Goal: Task Accomplishment & Management: Manage account settings

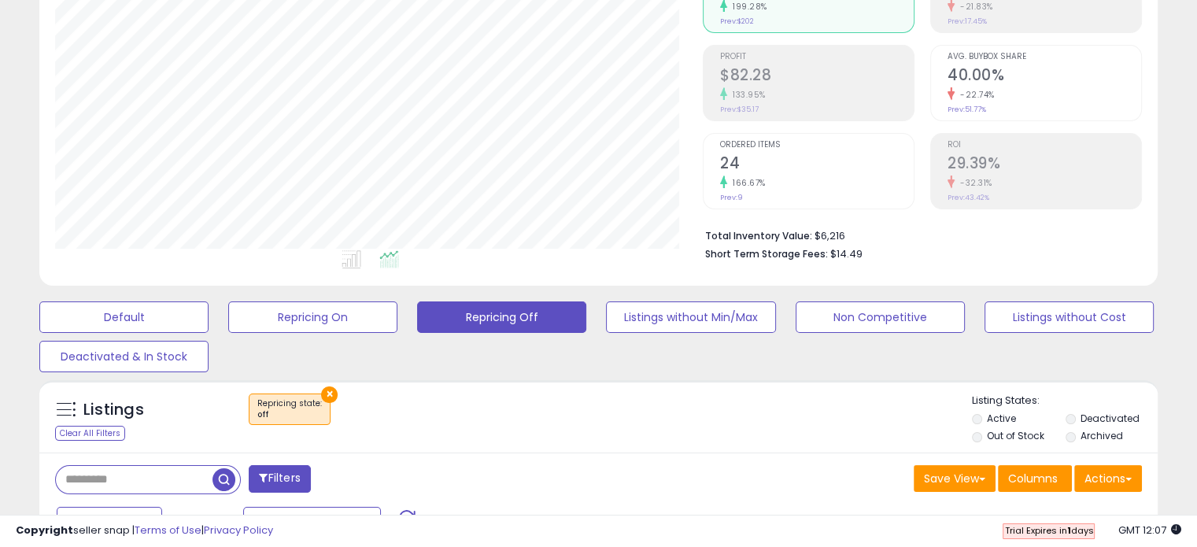
scroll to position [208, 0]
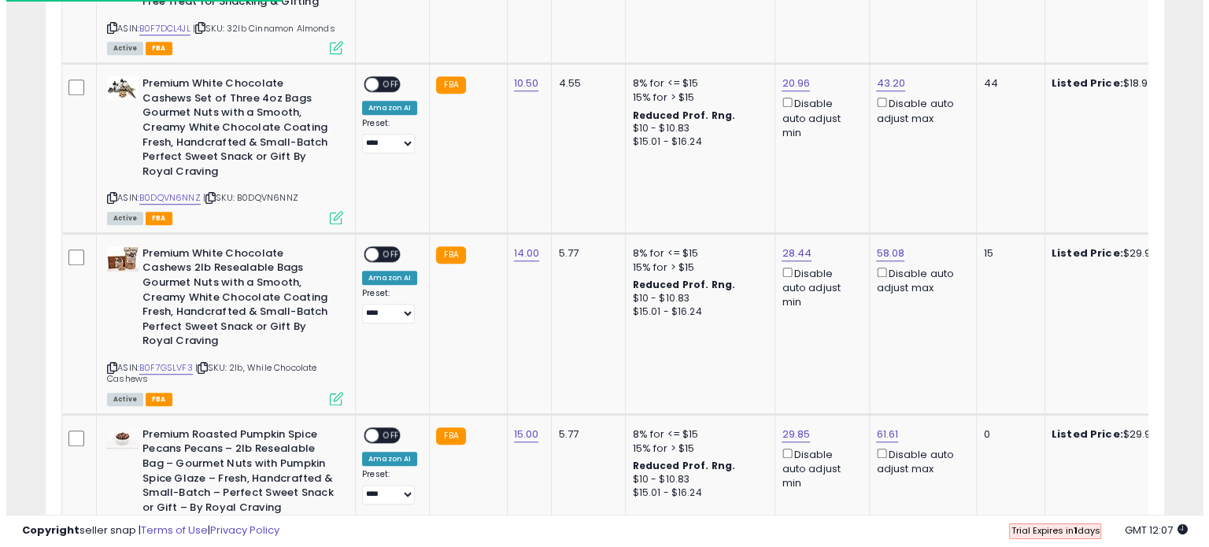
scroll to position [0, 0]
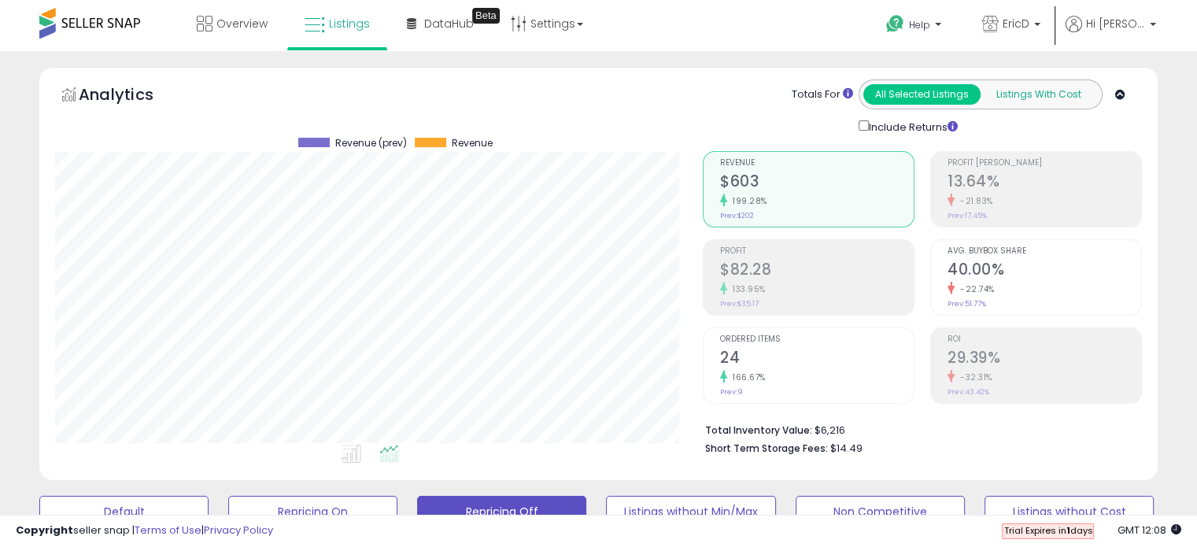
click at [1041, 99] on button "Listings With Cost" at bounding box center [1038, 94] width 117 height 20
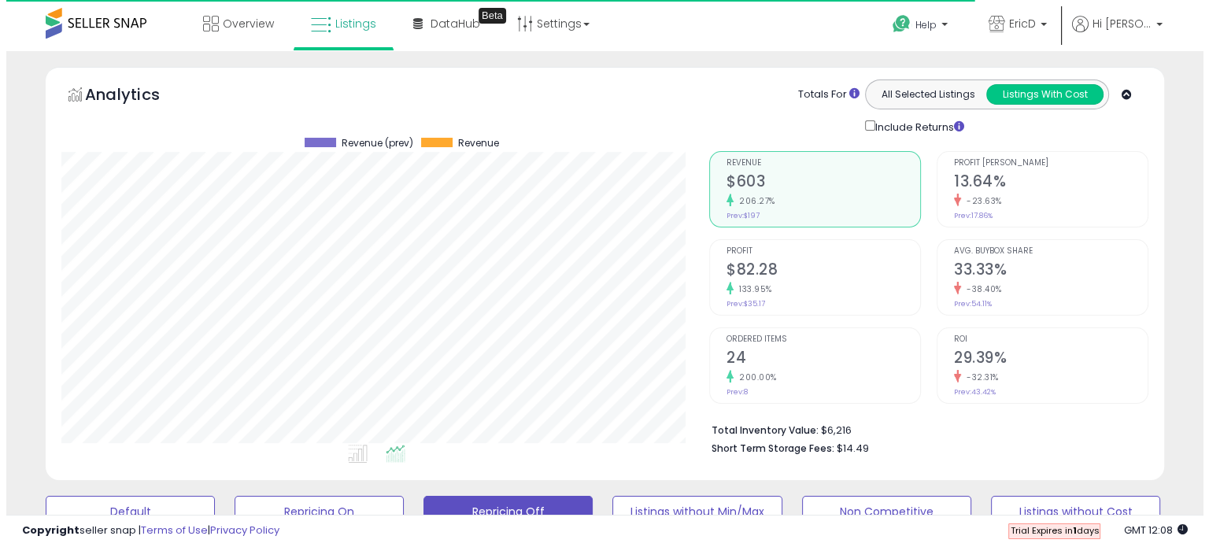
scroll to position [322, 647]
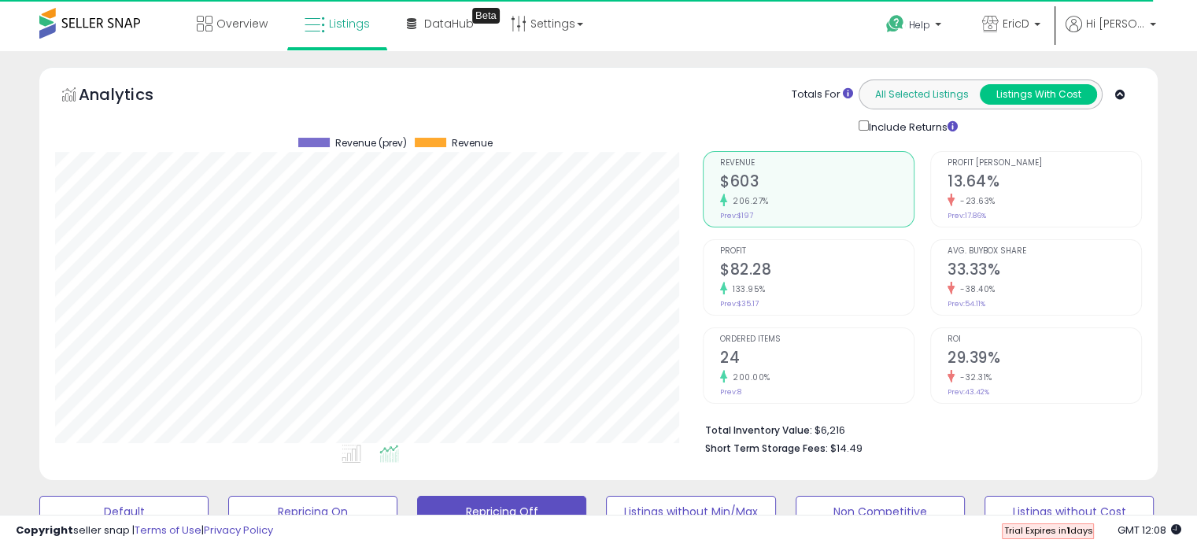
click at [933, 96] on button "All Selected Listings" at bounding box center [921, 94] width 117 height 20
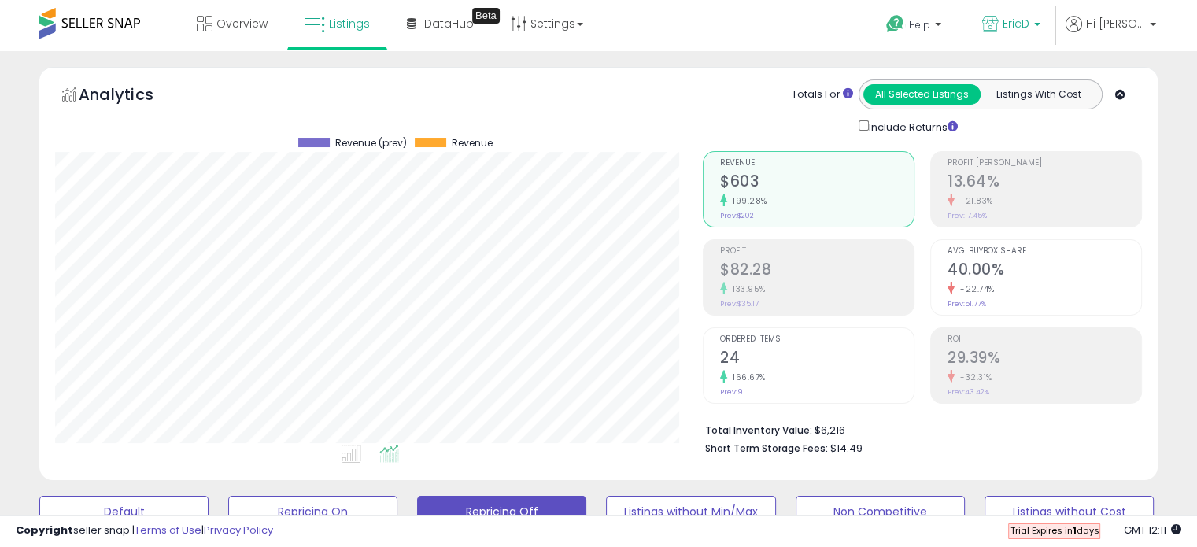
click at [1030, 28] on span "EricD" at bounding box center [1016, 24] width 27 height 16
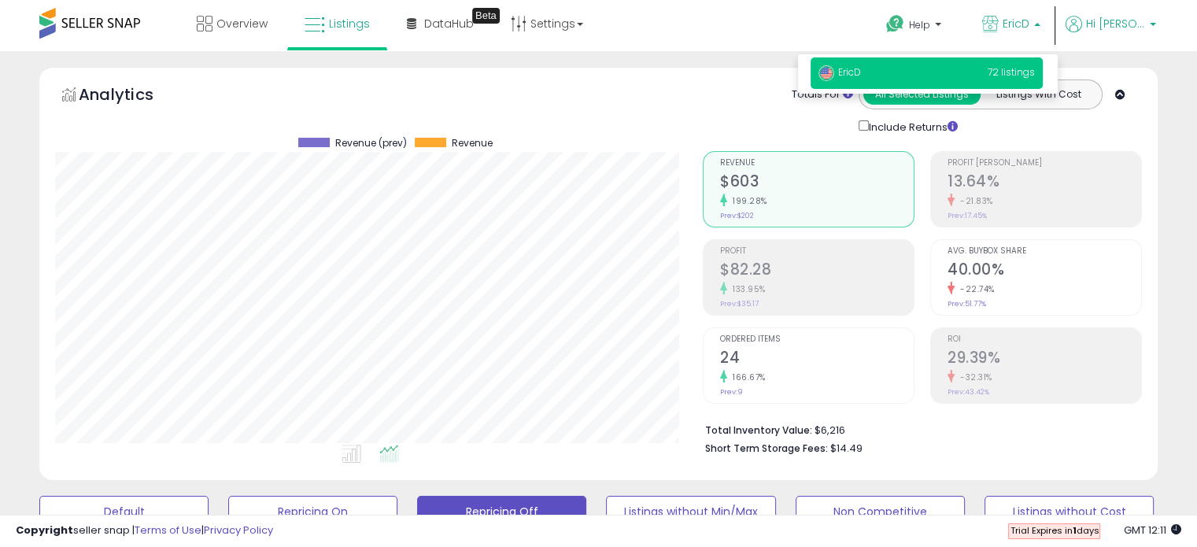
click at [1130, 28] on span "Hi [PERSON_NAME]" at bounding box center [1115, 24] width 59 height 16
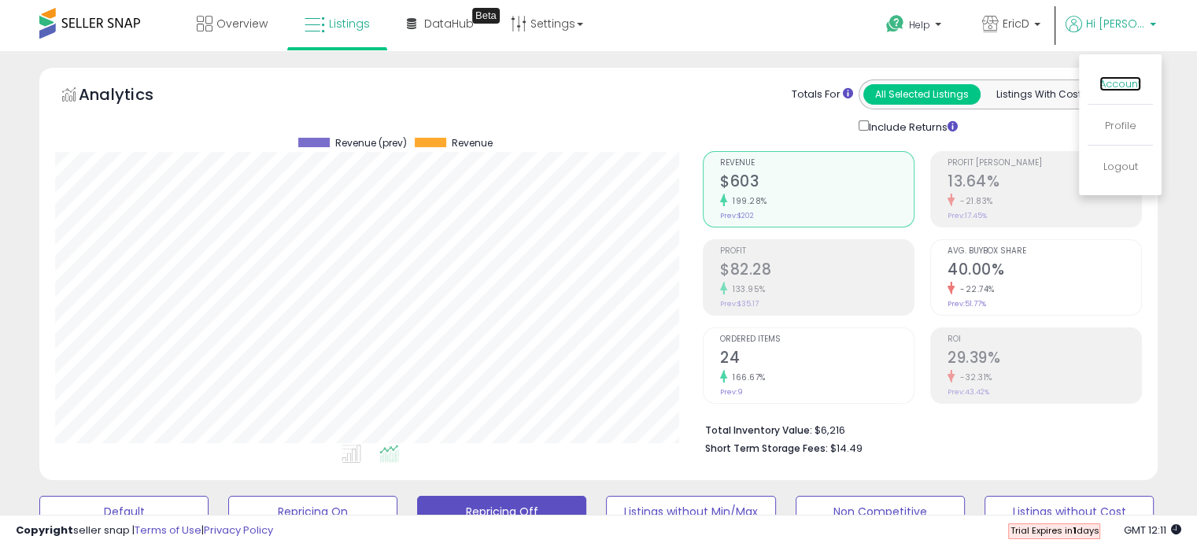
click at [1115, 91] on link "Account" at bounding box center [1121, 83] width 42 height 15
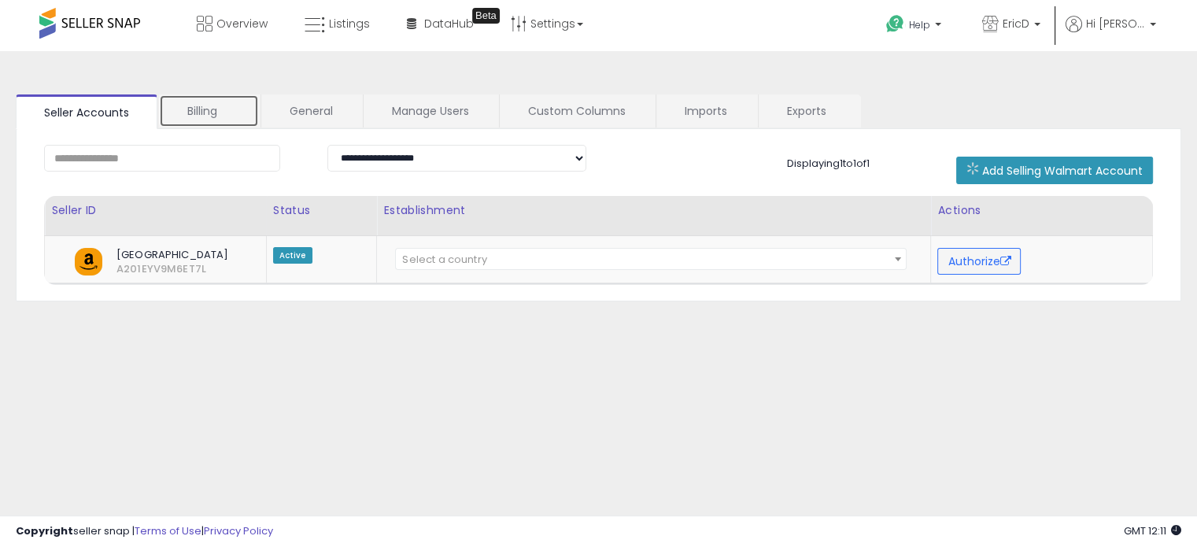
click at [231, 107] on link "Billing" at bounding box center [209, 110] width 100 height 33
